Goal: Transaction & Acquisition: Purchase product/service

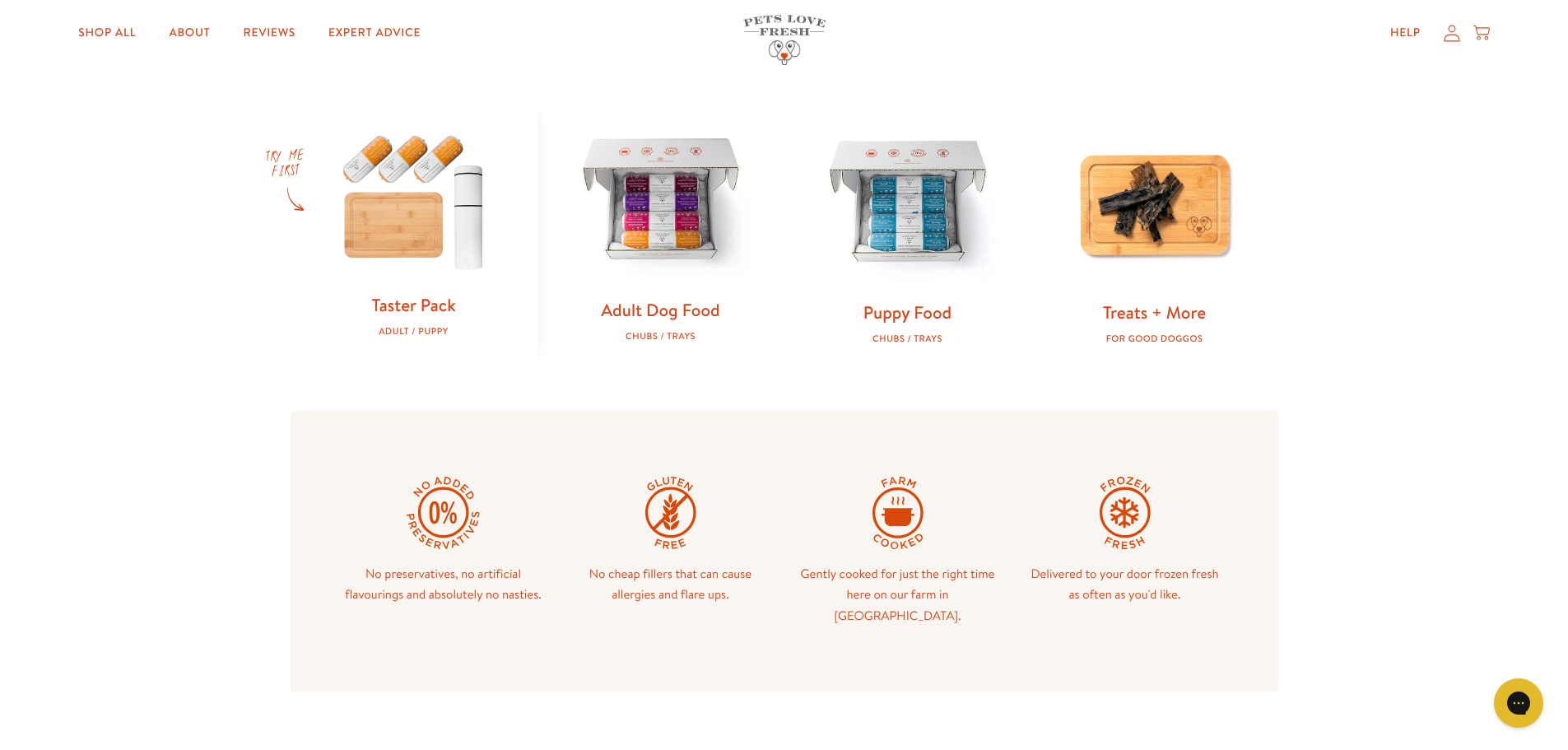
scroll to position [658, 0]
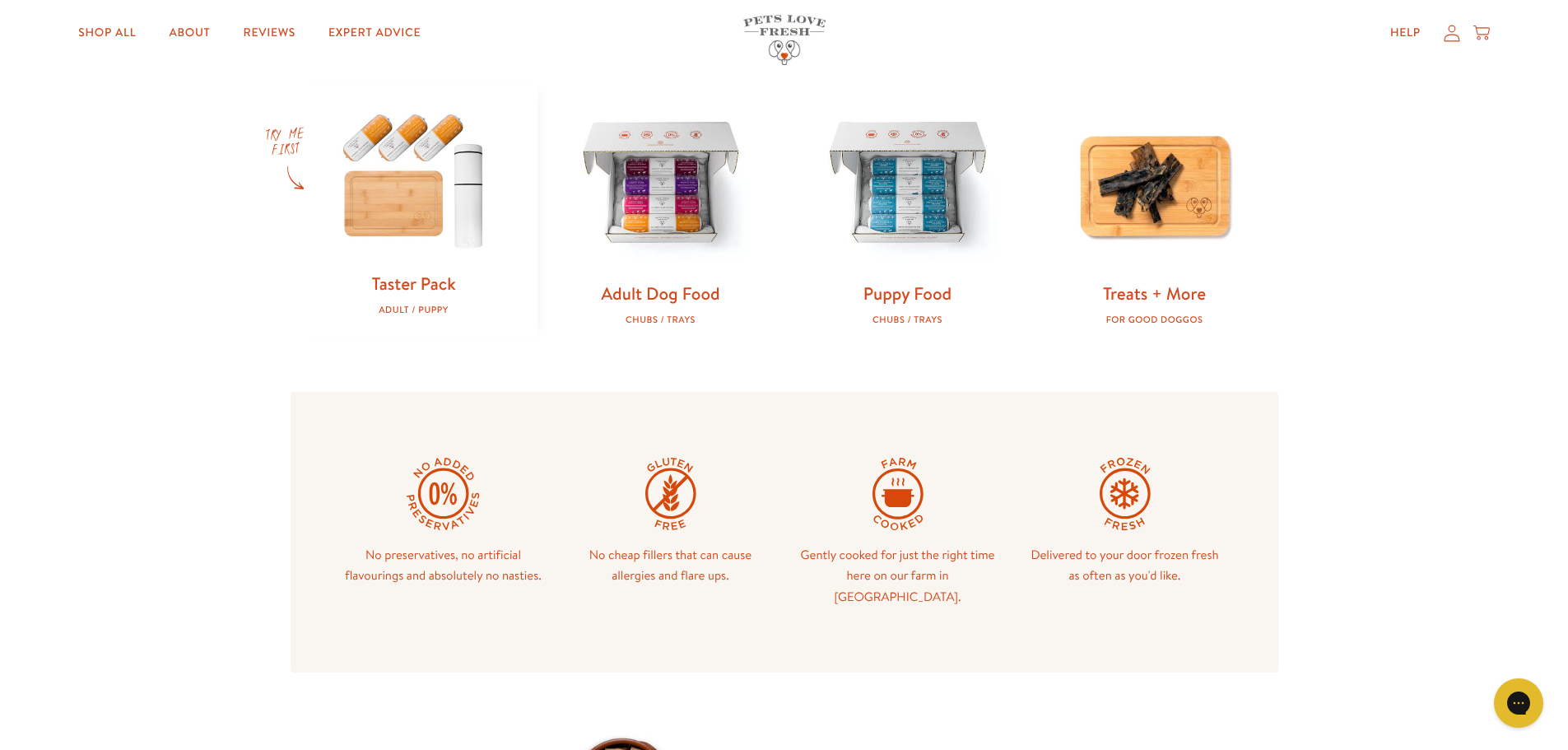
click at [424, 196] on img at bounding box center [413, 179] width 194 height 187
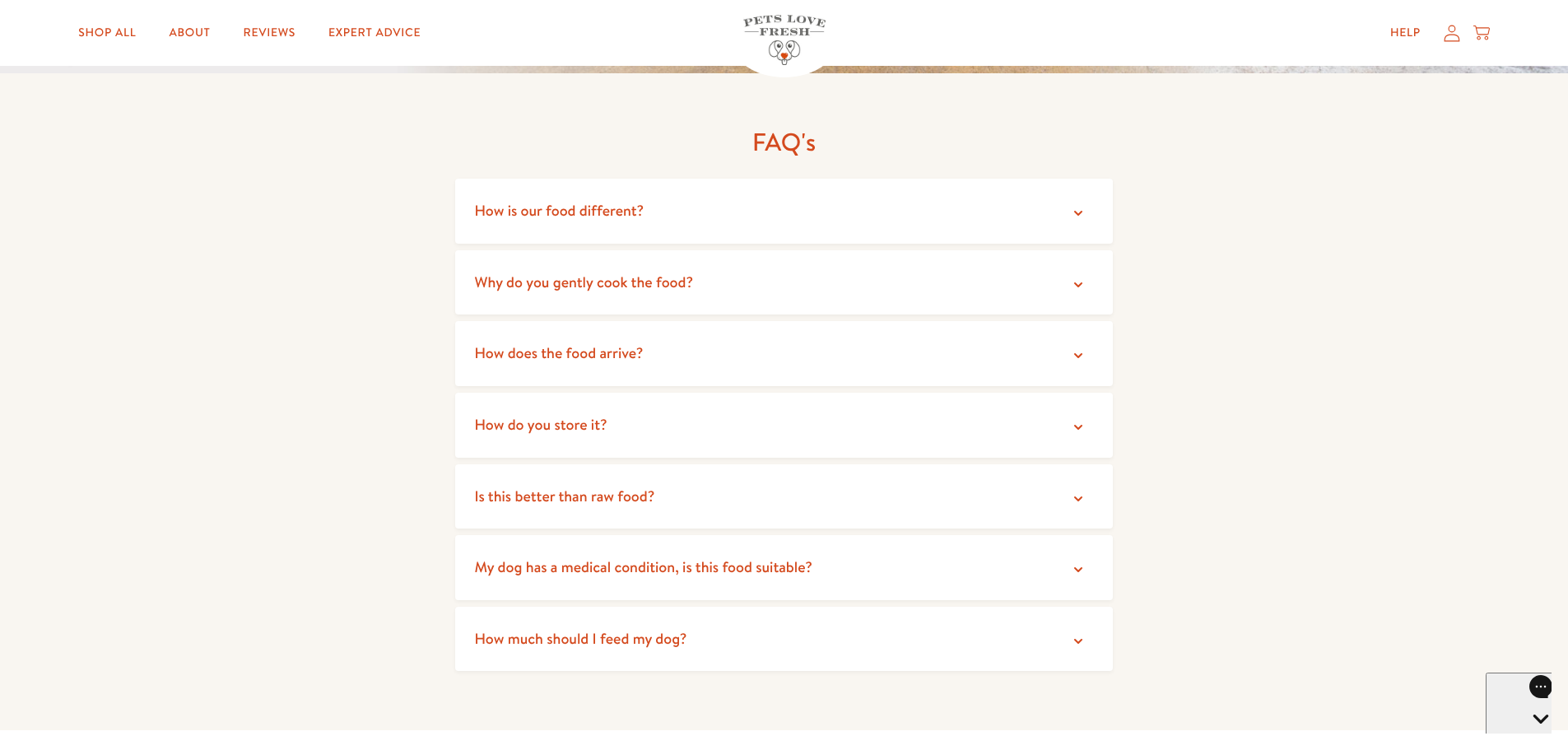
scroll to position [3127, 0]
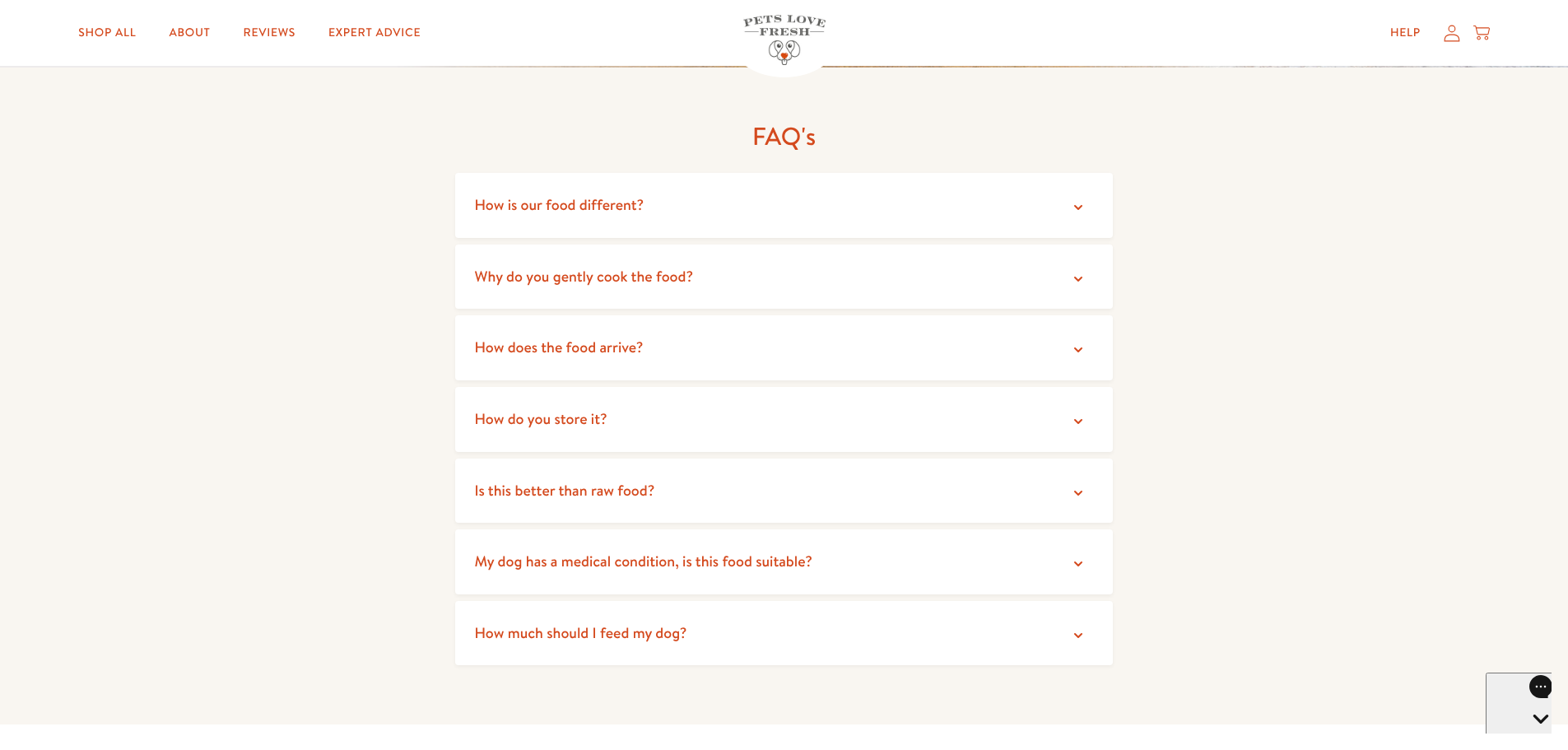
click at [1084, 413] on icon at bounding box center [1078, 421] width 17 height 17
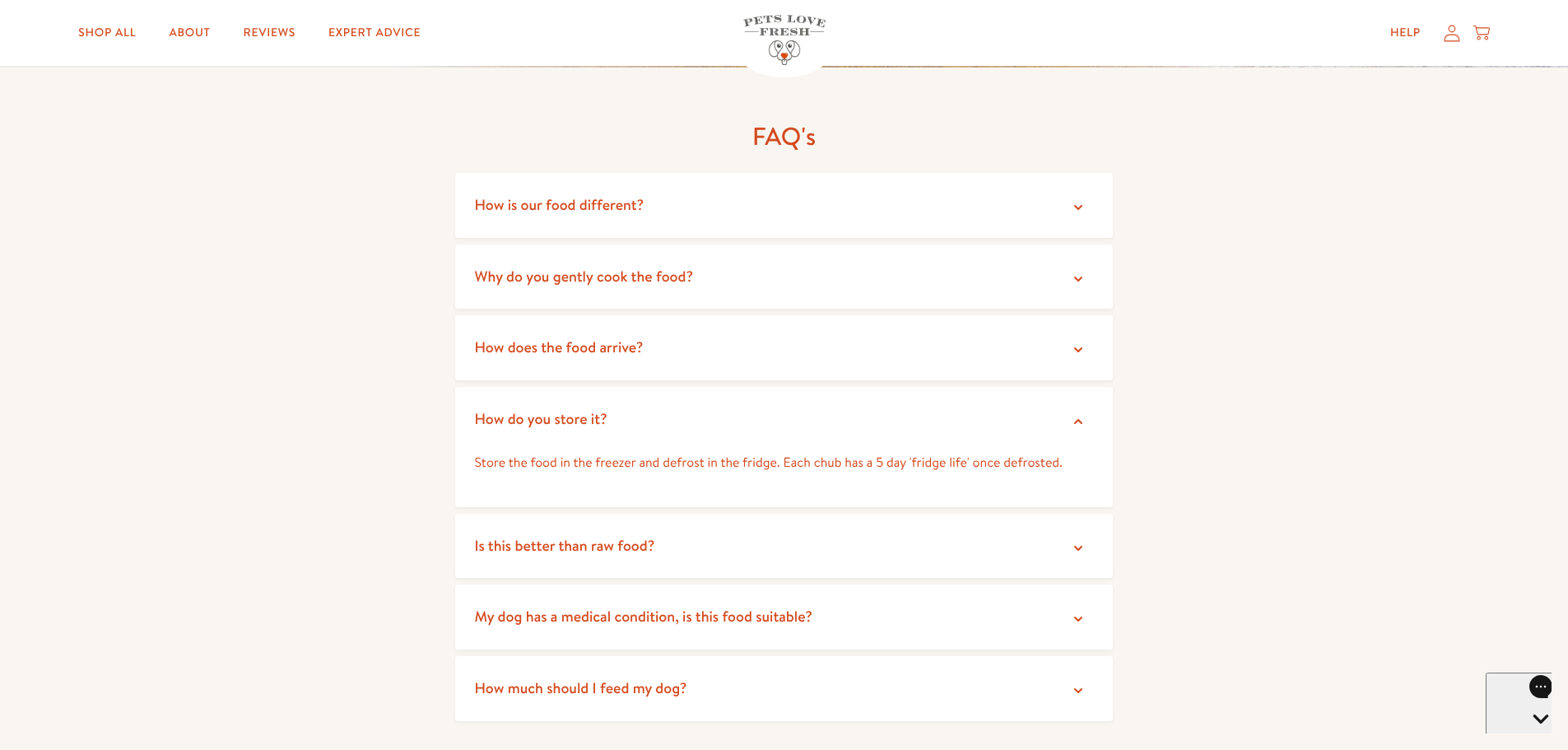
click at [1082, 199] on icon at bounding box center [1078, 207] width 17 height 17
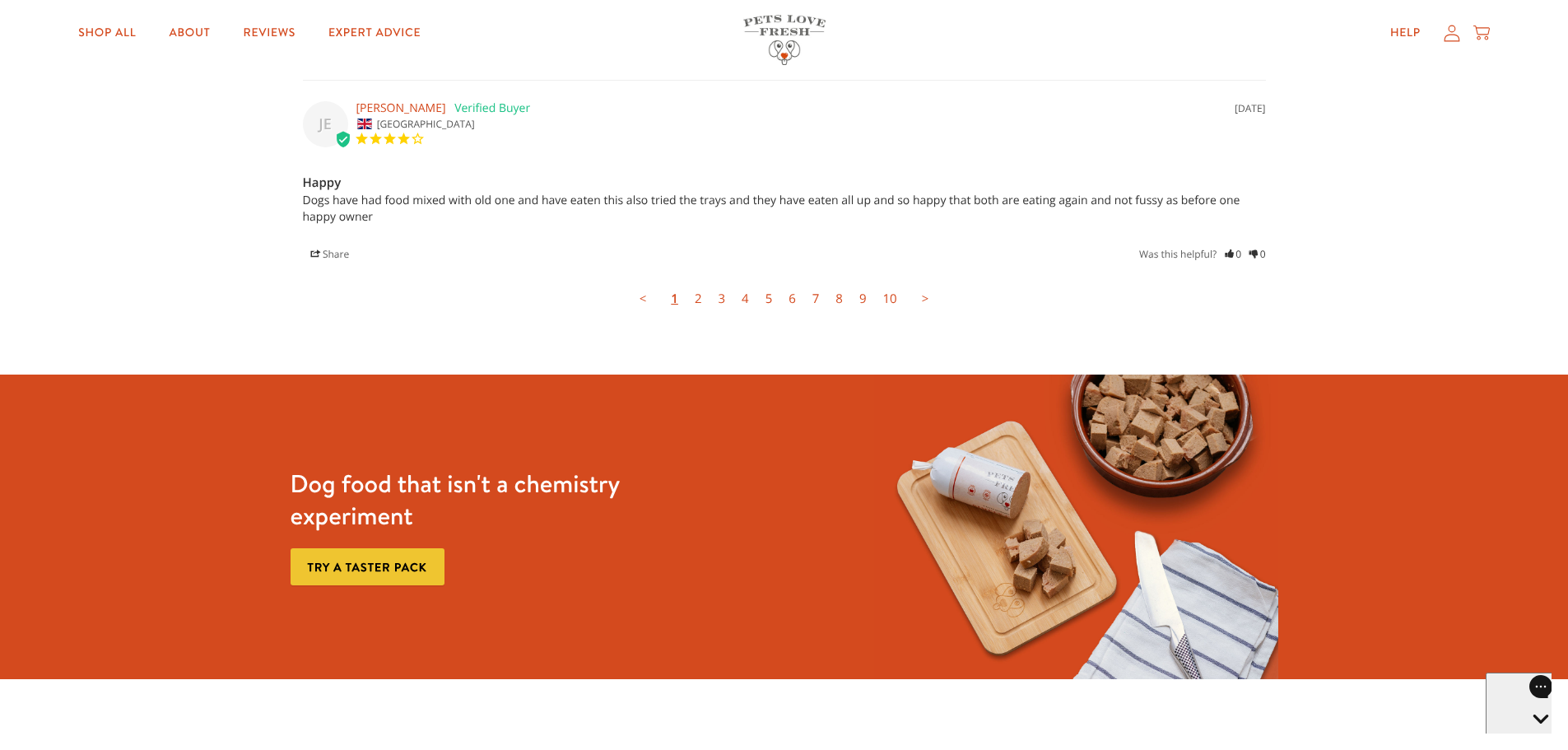
scroll to position [4938, 0]
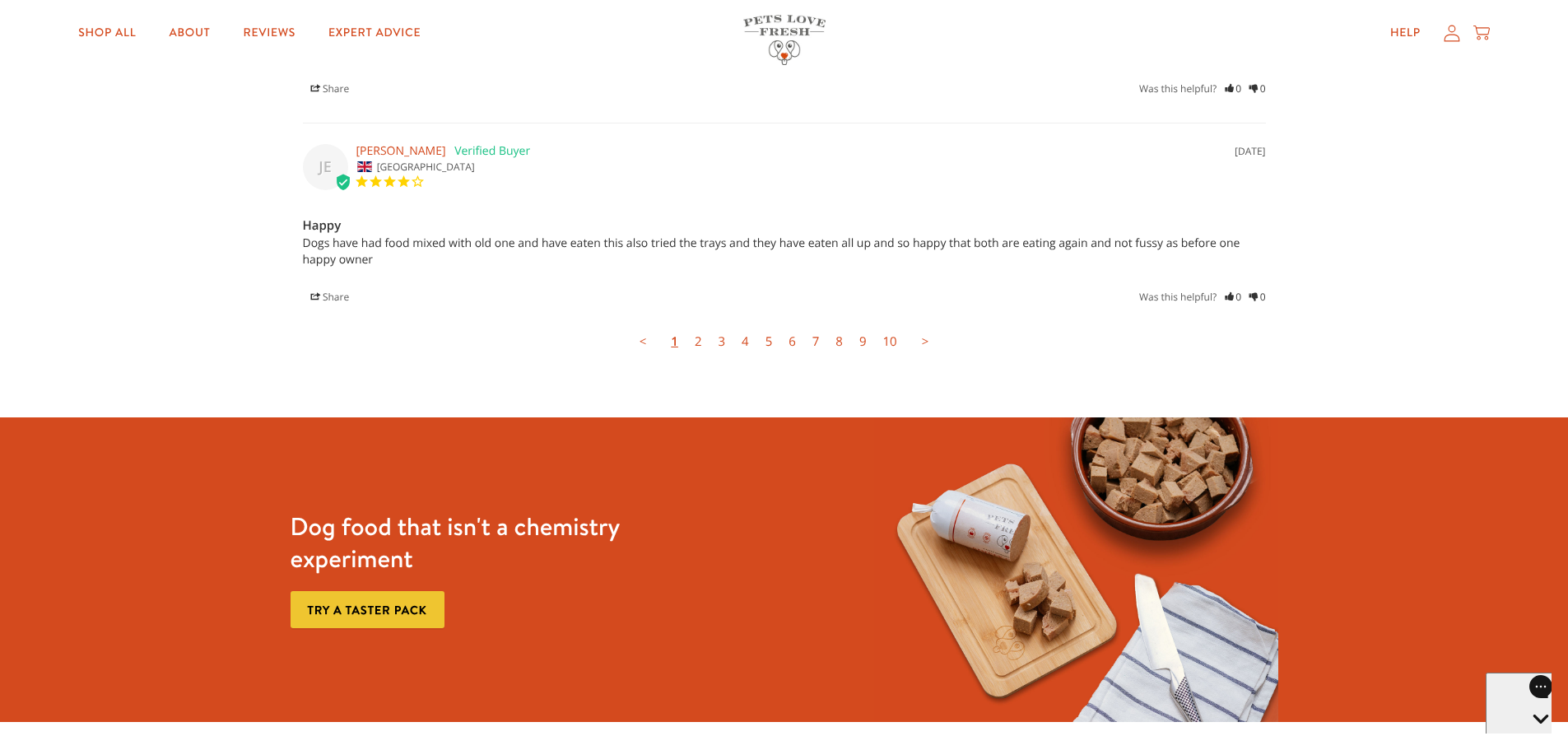
click at [336, 597] on link "Try a taster pack" at bounding box center [367, 610] width 154 height 38
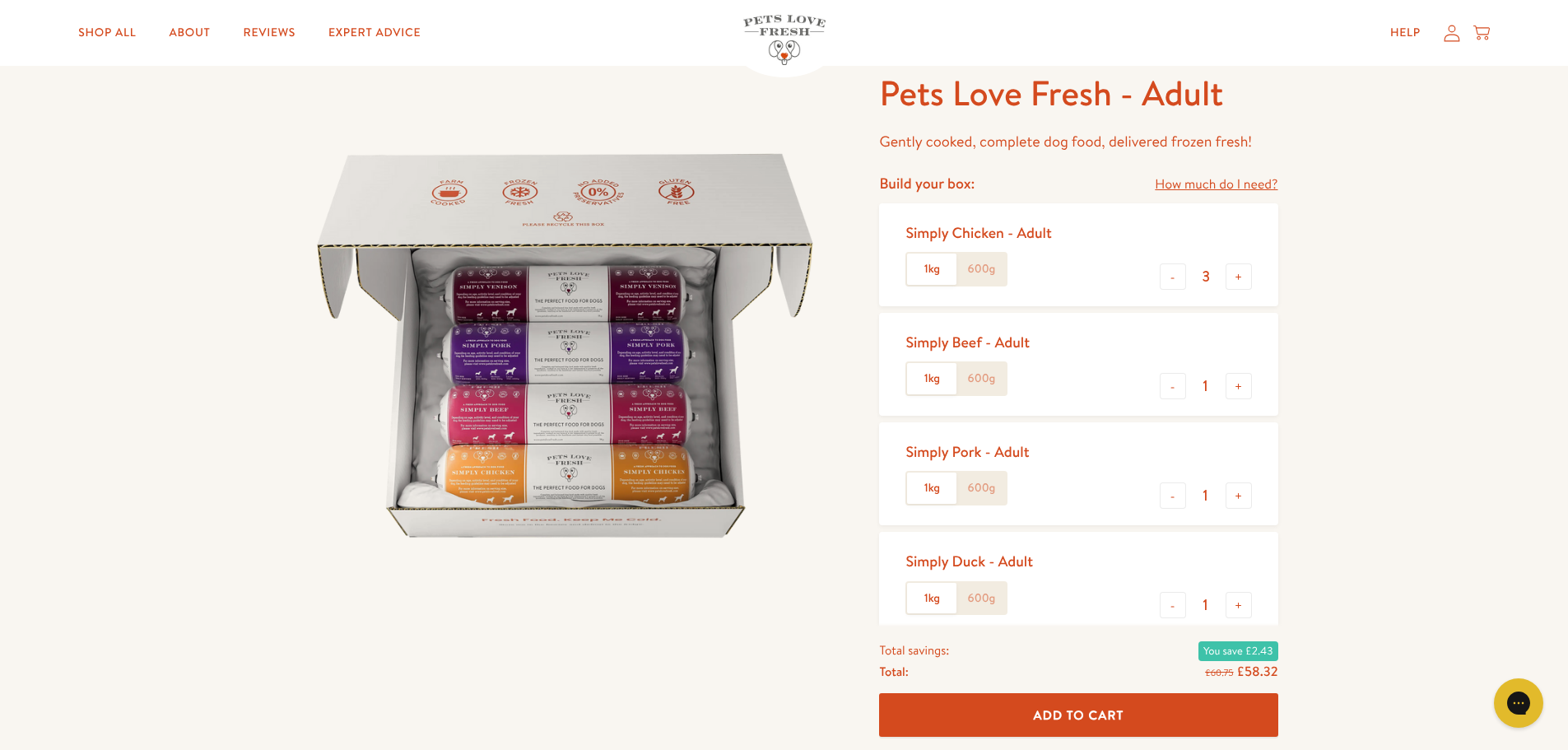
scroll to position [82, 0]
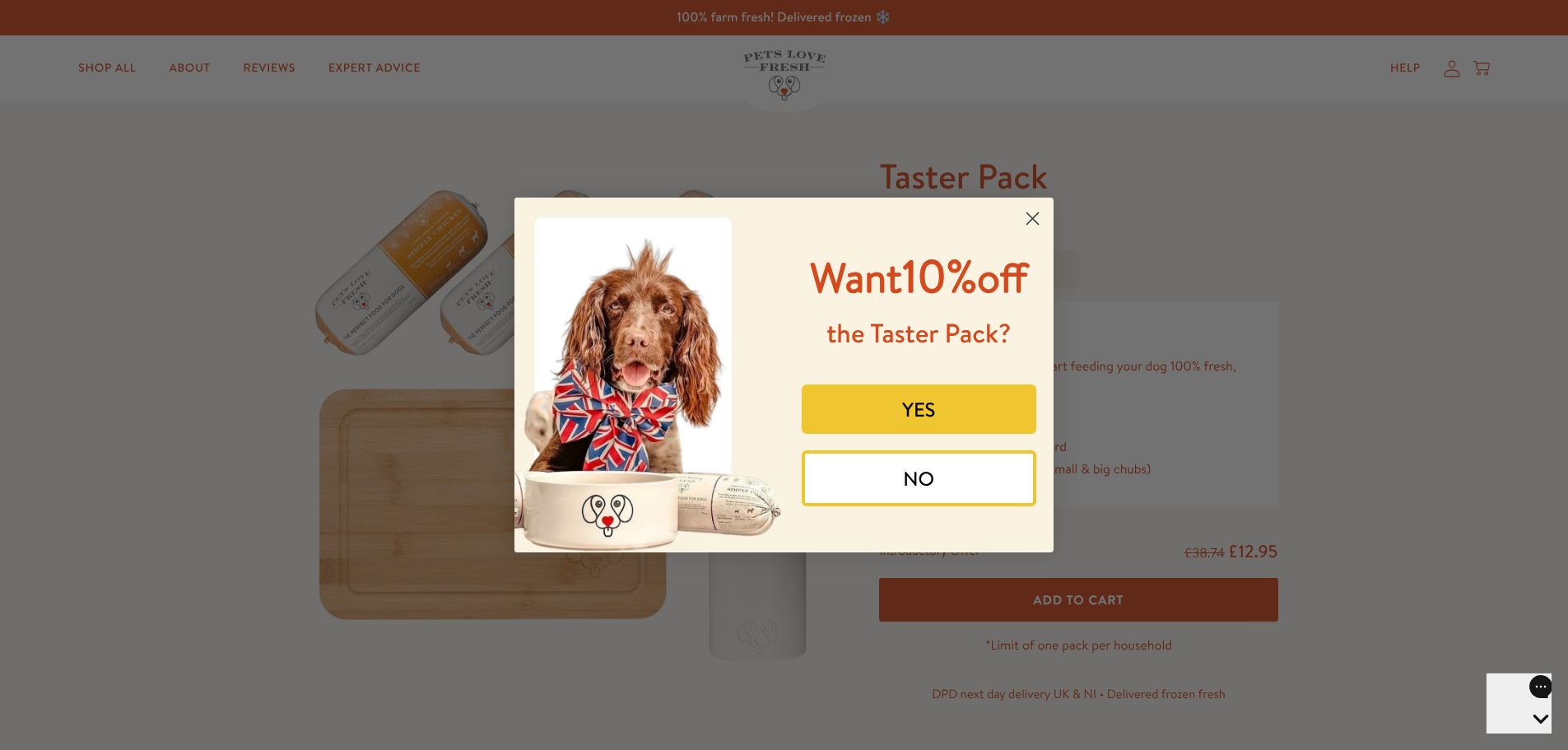
click at [954, 415] on button "YES" at bounding box center [919, 410] width 236 height 49
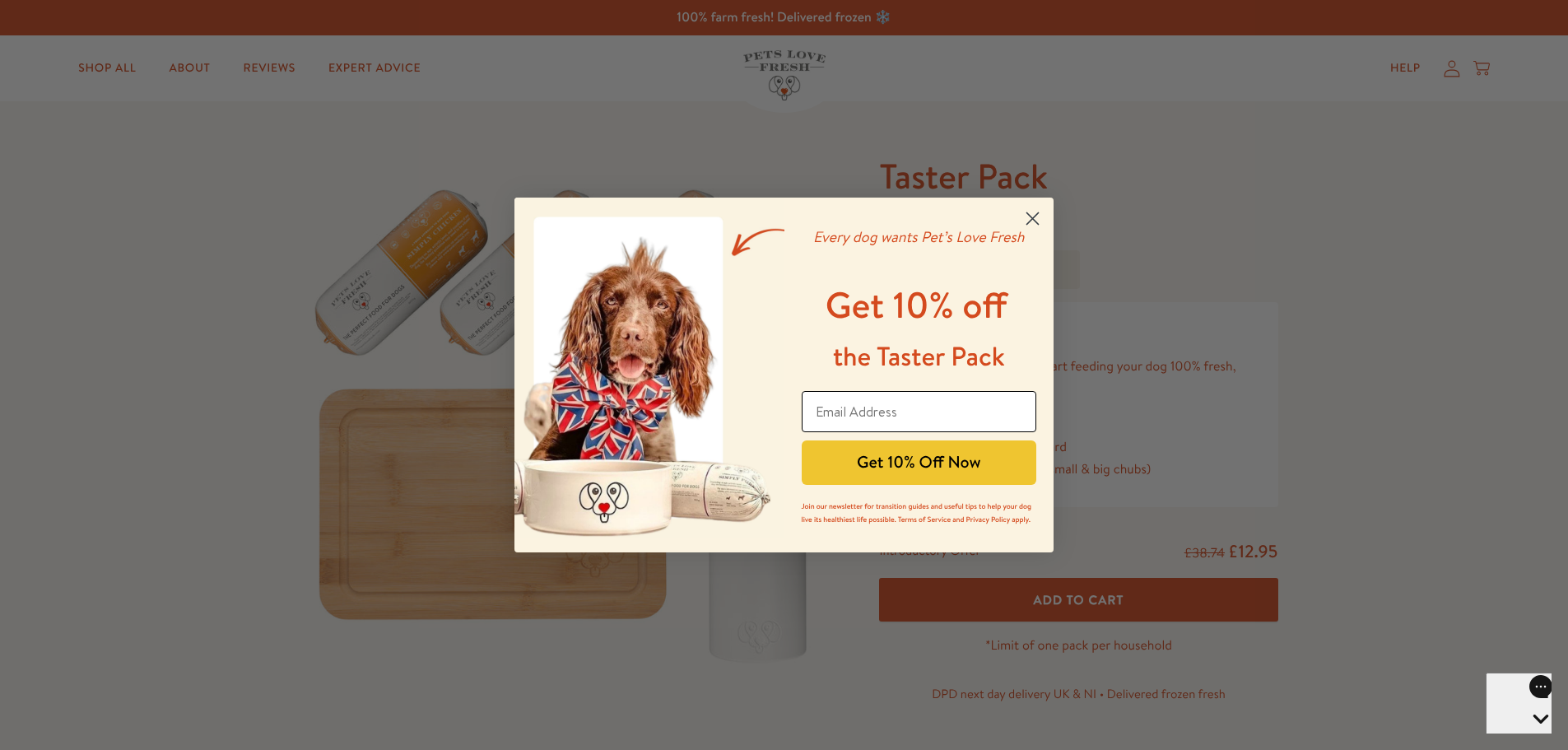
drag, startPoint x: 930, startPoint y: 404, endPoint x: 990, endPoint y: 414, distance: 60.8
click at [931, 405] on input "Email Address" at bounding box center [919, 412] width 236 height 41
type input "marymcginlay038@gmail.com"
click at [954, 464] on button "Get 10% Off Now" at bounding box center [919, 462] width 236 height 44
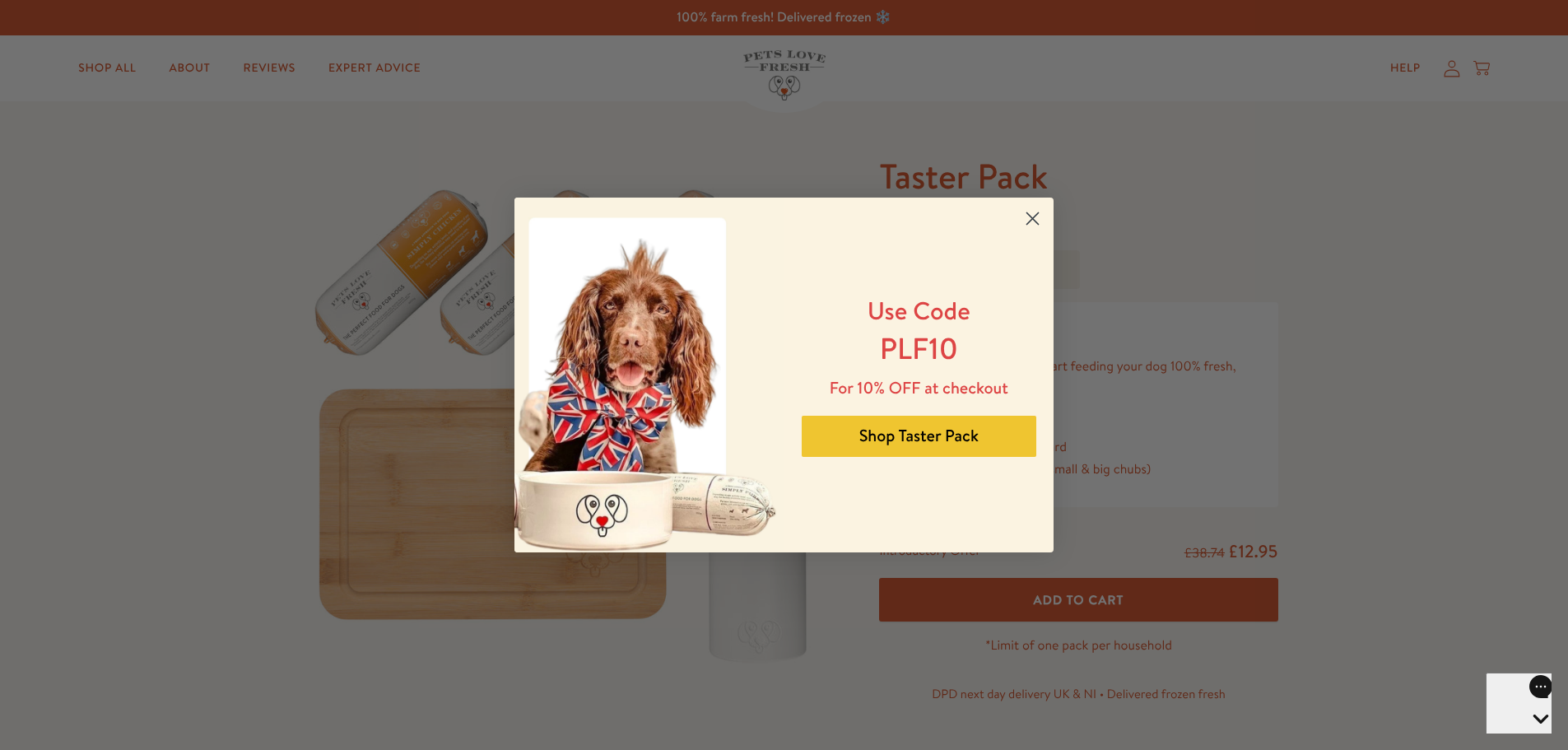
drag, startPoint x: 846, startPoint y: 430, endPoint x: 840, endPoint y: 440, distance: 11.7
click at [840, 440] on button "Shop Taster Pack" at bounding box center [919, 436] width 236 height 41
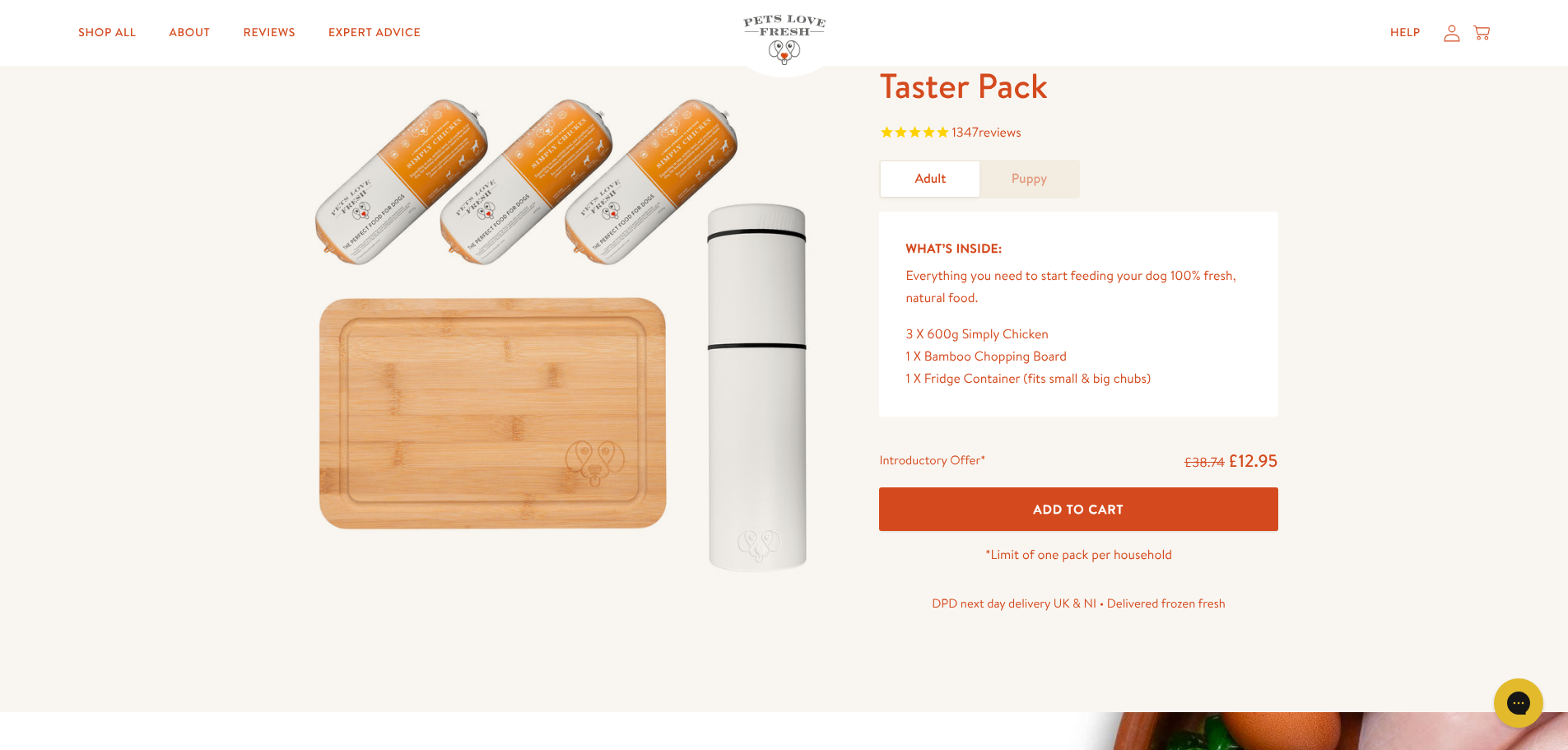
scroll to position [82, 0]
